Goal: Information Seeking & Learning: Learn about a topic

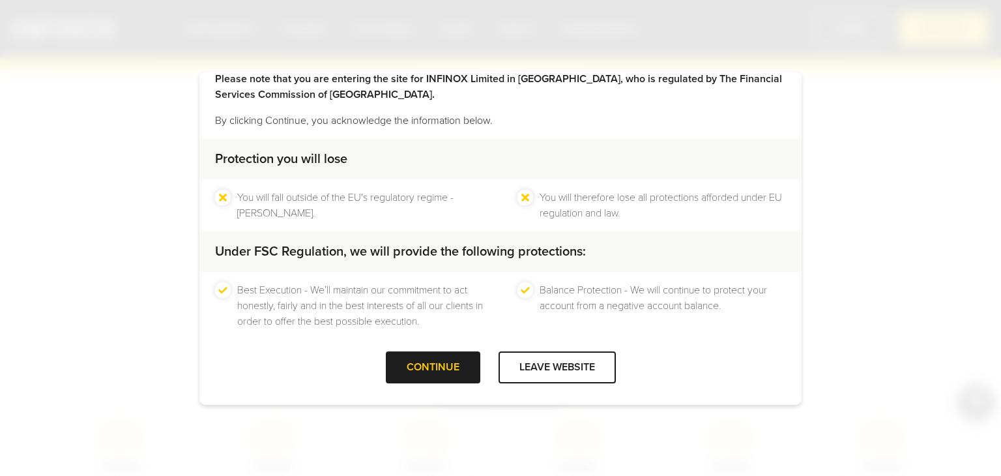
click at [439, 371] on div "CONTINUE" at bounding box center [433, 367] width 95 height 32
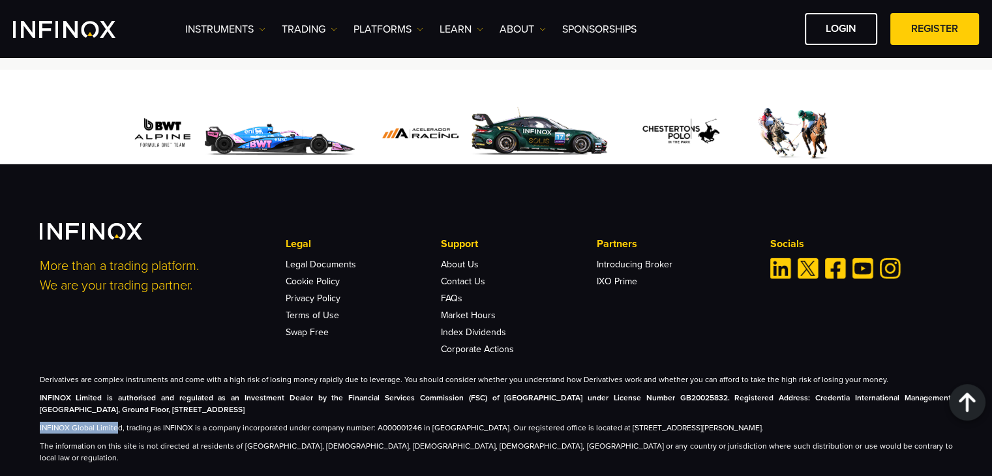
drag, startPoint x: 39, startPoint y: 403, endPoint x: 116, endPoint y: 402, distance: 76.9
click at [116, 422] on p "INFINOX Global Limited, trading as INFINOX is a company incorporated under comp…" at bounding box center [496, 428] width 913 height 12
drag, startPoint x: 106, startPoint y: 403, endPoint x: 62, endPoint y: 405, distance: 44.4
click at [96, 422] on p "INFINOX Global Limited, trading as INFINOX is a company incorporated under comp…" at bounding box center [496, 428] width 913 height 12
click at [47, 422] on p "INFINOX Global Limited, trading as INFINOX is a company incorporated under comp…" at bounding box center [496, 428] width 913 height 12
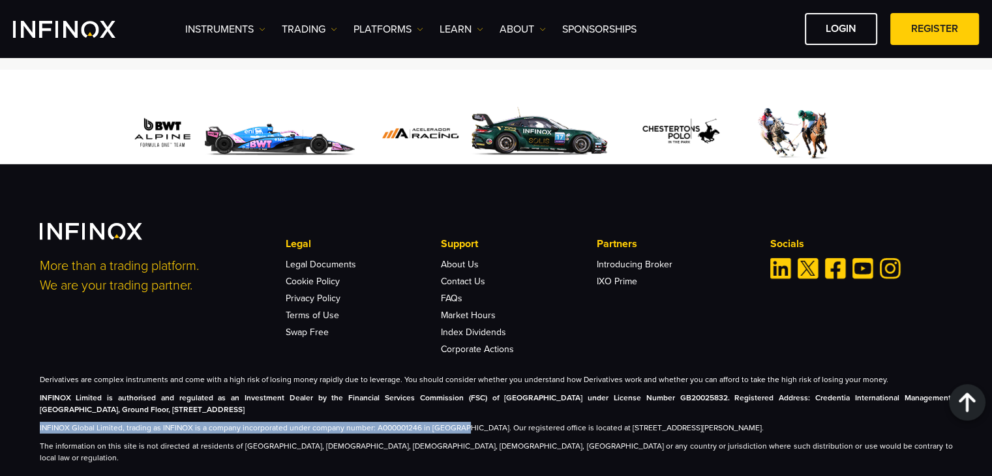
drag, startPoint x: 37, startPoint y: 402, endPoint x: 453, endPoint y: 402, distance: 416.6
click at [453, 402] on div "More than a trading platform. We are your trading partner. Legal Legal Document…" at bounding box center [496, 343] width 939 height 241
copy p "INFINOX Global Limited, trading as INFINOX is a company incorporated under comp…"
